Goal: Find specific page/section: Find specific page/section

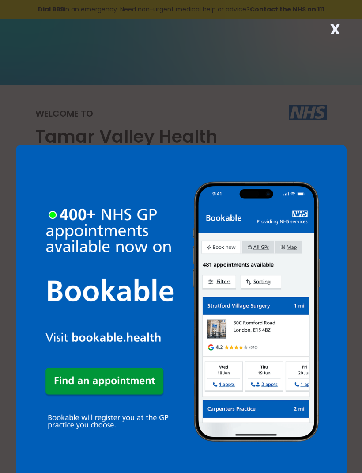
click at [332, 30] on strong "X" at bounding box center [335, 29] width 11 height 21
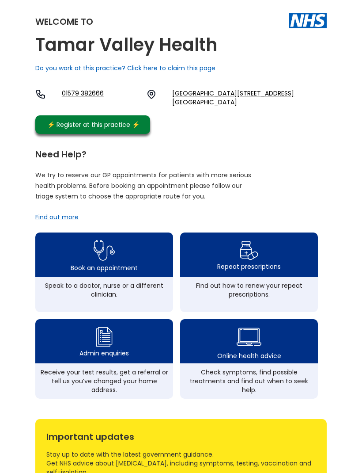
scroll to position [92, 0]
click at [252, 269] on div "Repeat prescriptions" at bounding box center [249, 266] width 64 height 9
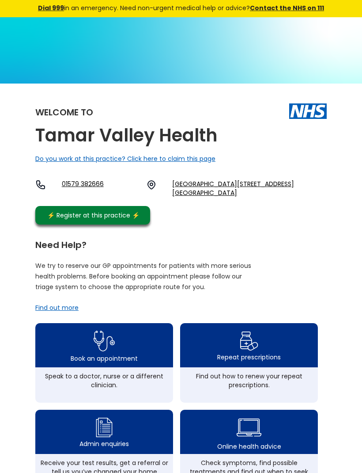
scroll to position [0, 0]
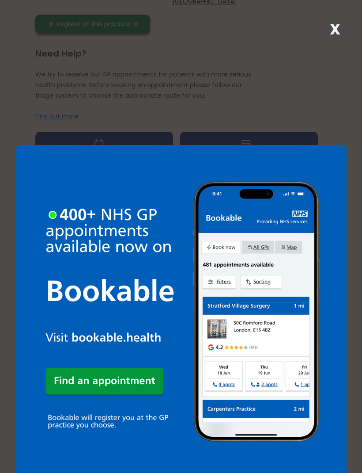
scroll to position [196, 0]
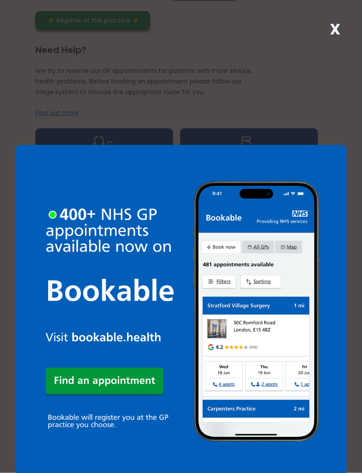
click at [339, 28] on strong "X" at bounding box center [335, 29] width 11 height 21
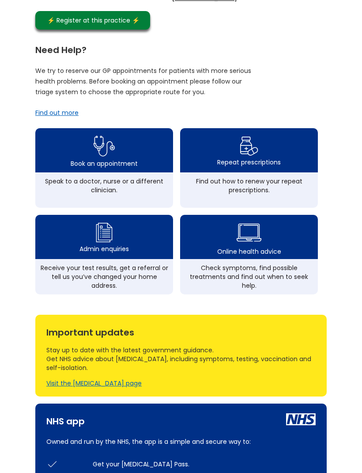
scroll to position [196, 0]
click at [295, 150] on div "Repeat prescriptions" at bounding box center [249, 150] width 138 height 44
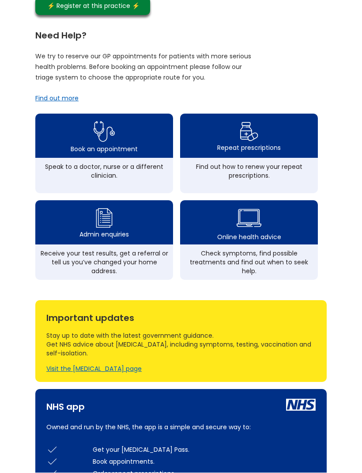
scroll to position [210, 0]
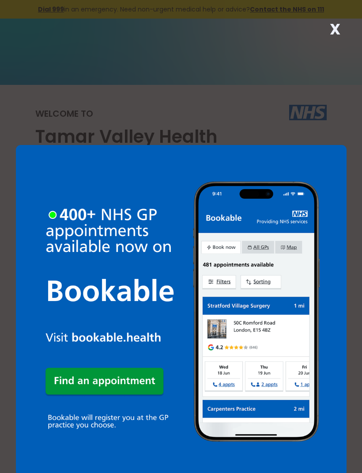
click at [335, 26] on strong "X" at bounding box center [335, 29] width 11 height 21
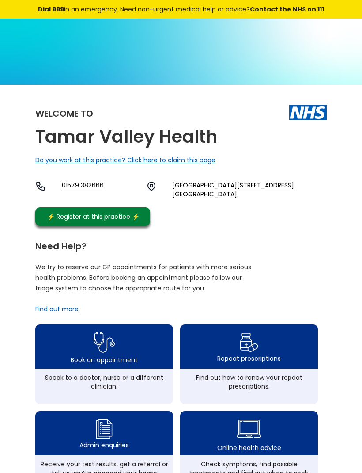
click at [273, 341] on div "Repeat prescriptions" at bounding box center [249, 346] width 138 height 44
